Goal: Check status: Check status

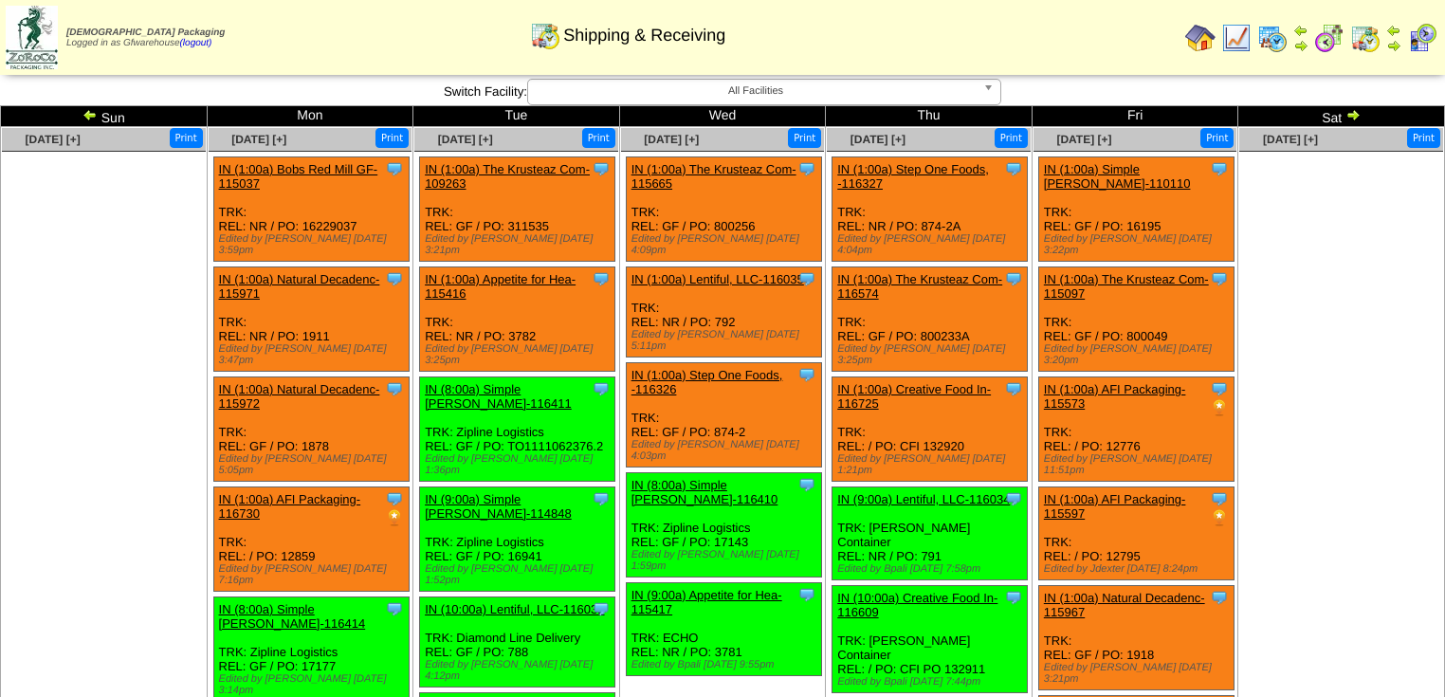
drag, startPoint x: 1315, startPoint y: 243, endPoint x: 1236, endPoint y: 81, distance: 180.2
click at [1294, 209] on ul at bounding box center [1341, 294] width 204 height 284
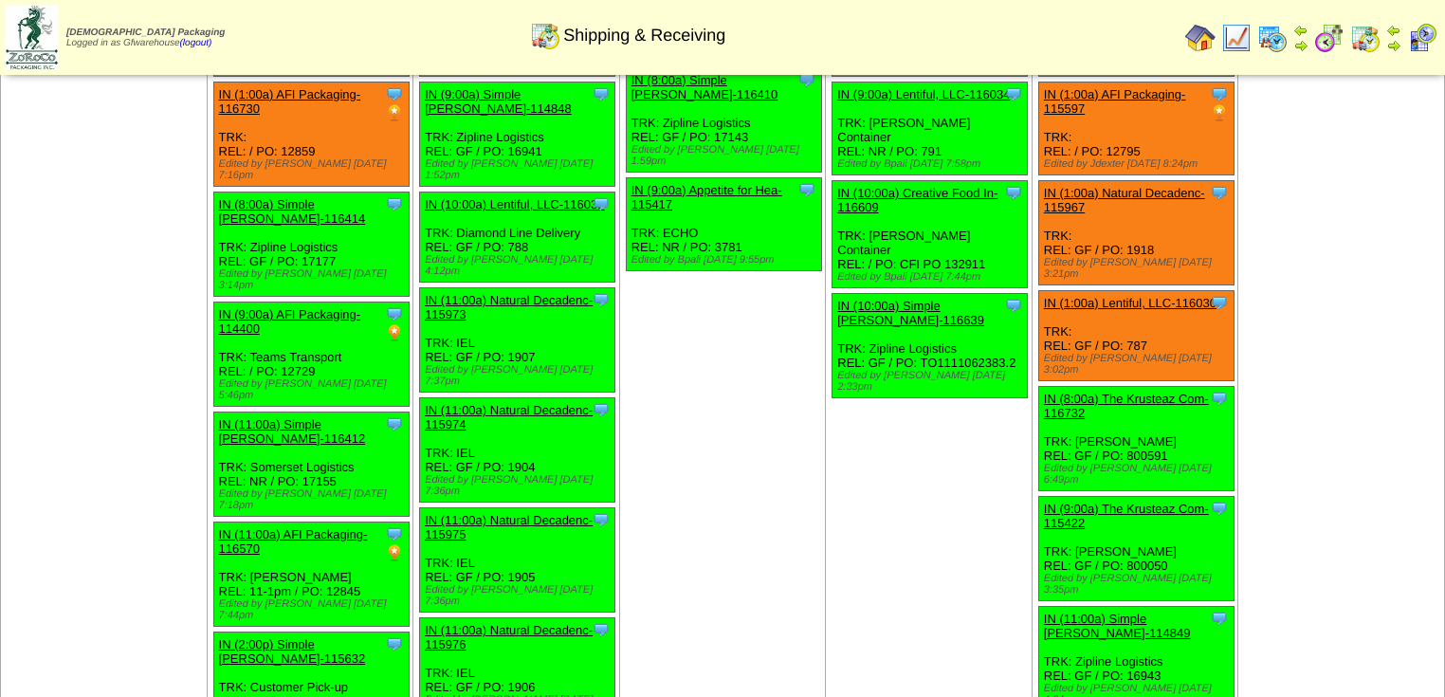
click at [1358, 160] on td "[DATE] [+] Print" at bounding box center [1341, 342] width 207 height 1241
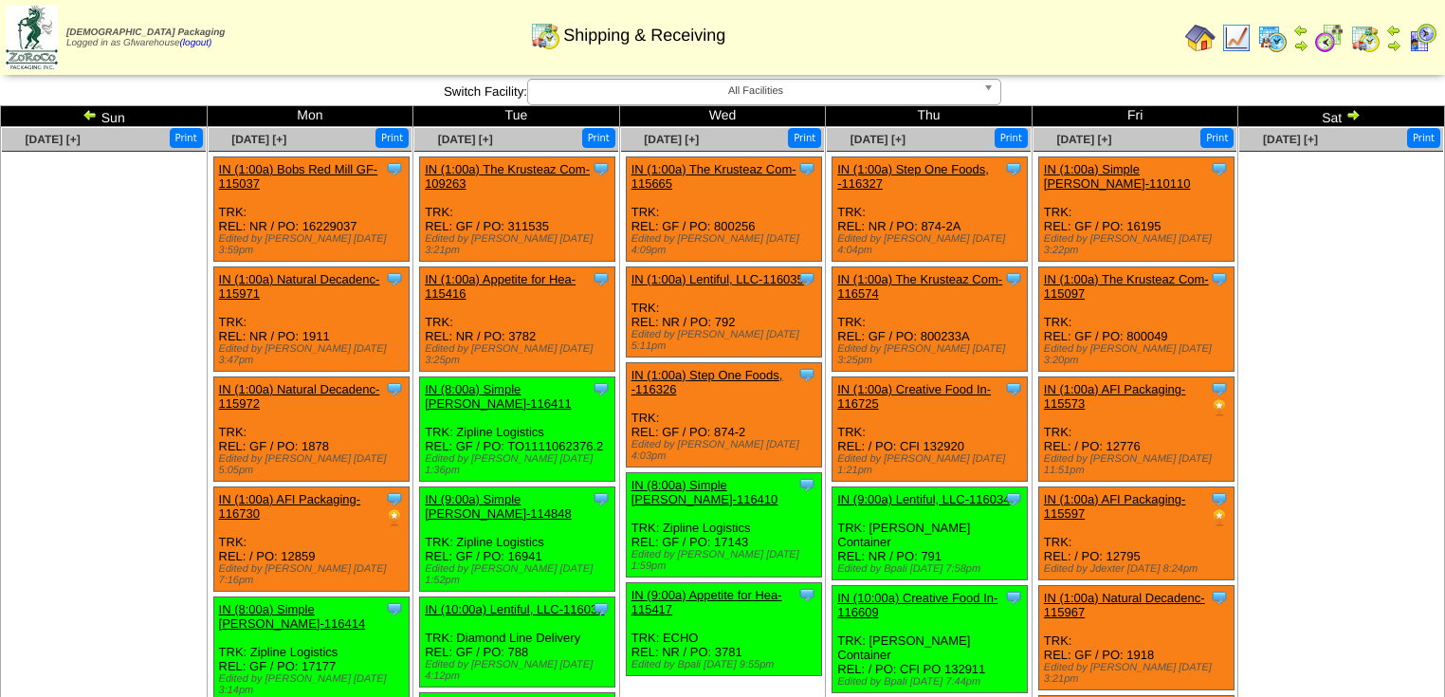
click at [85, 111] on img at bounding box center [89, 114] width 15 height 15
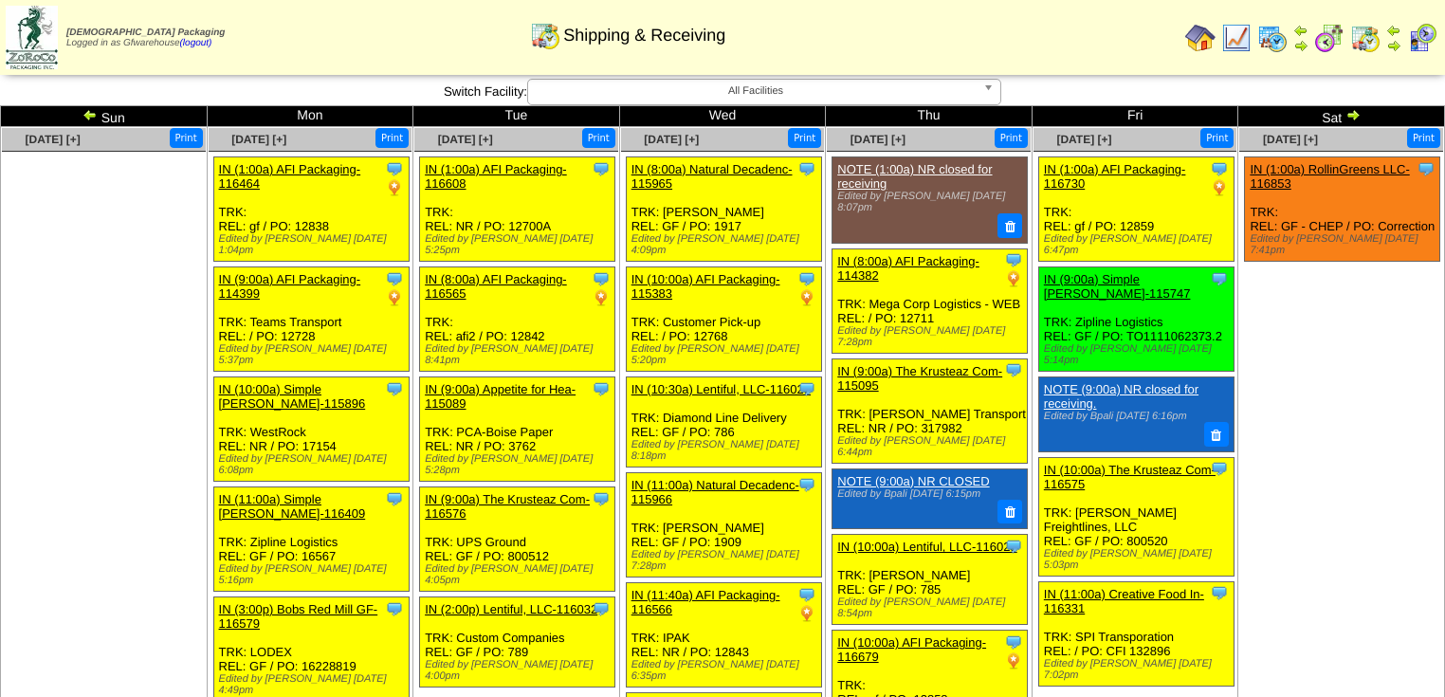
click at [1352, 118] on img at bounding box center [1352, 114] width 15 height 15
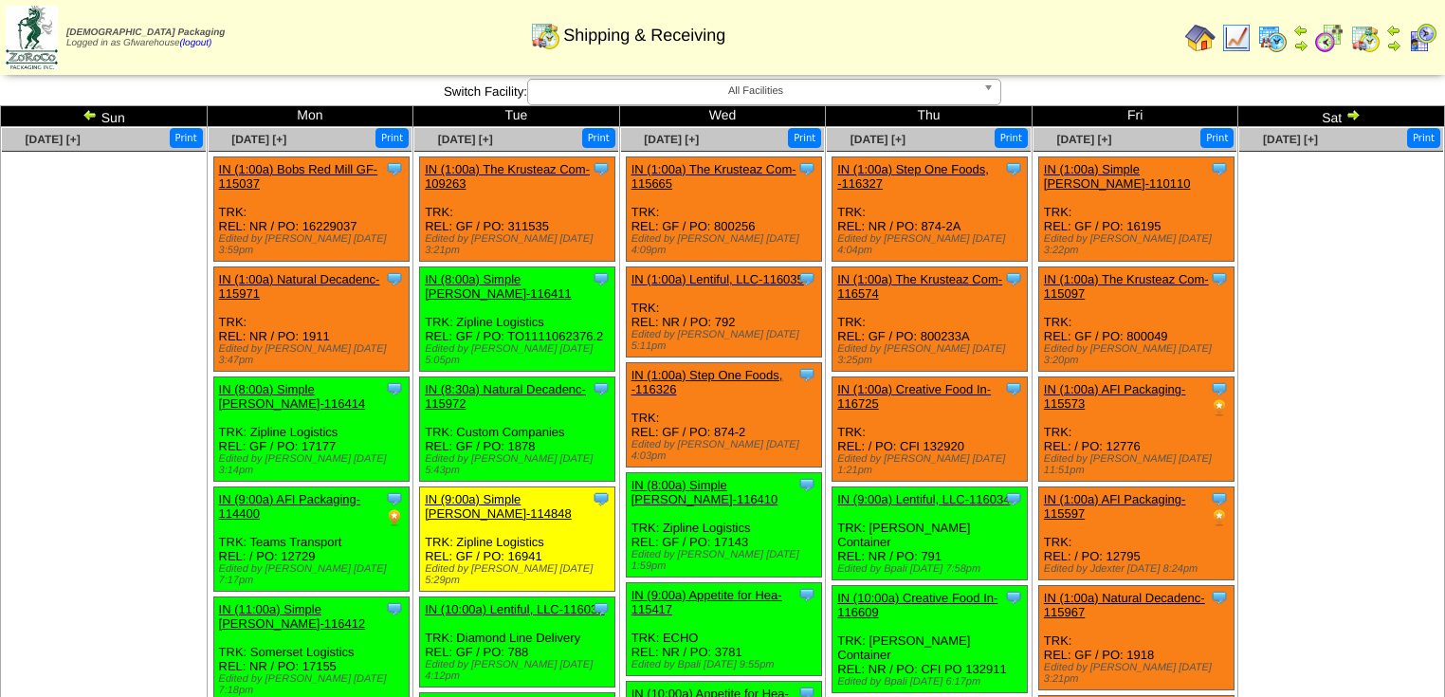
drag, startPoint x: 1354, startPoint y: 116, endPoint x: 1355, endPoint y: 125, distance: 9.7
click at [1355, 116] on img at bounding box center [1352, 114] width 15 height 15
